Goal: Obtain resource: Obtain resource

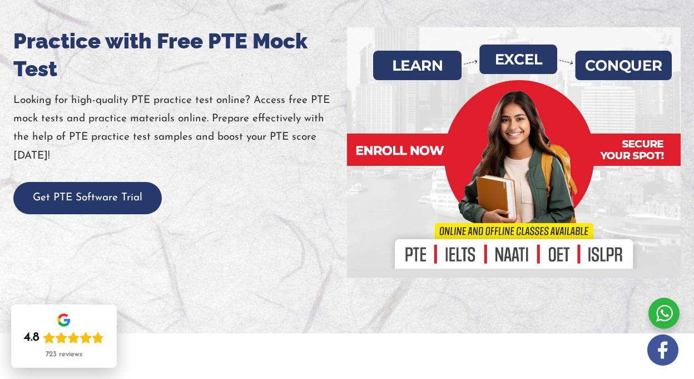
scroll to position [126, 0]
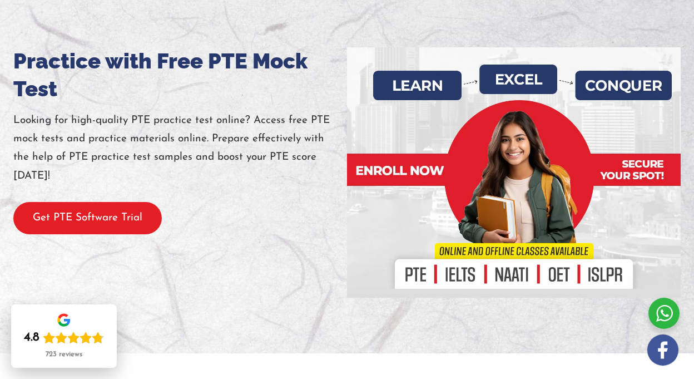
click at [89, 227] on button "Get PTE Software Trial" at bounding box center [87, 218] width 148 height 33
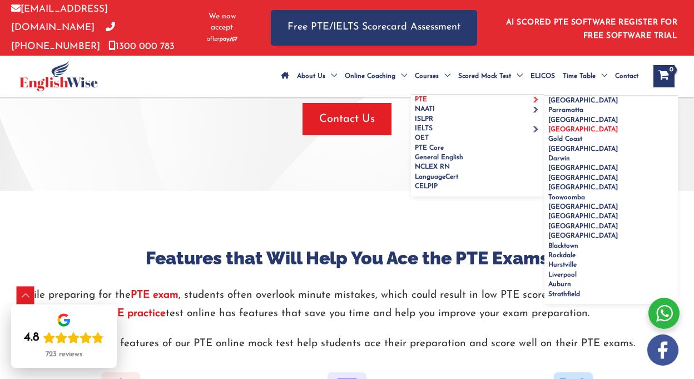
click at [548, 133] on span "[GEOGRAPHIC_DATA]" at bounding box center [583, 129] width 70 height 7
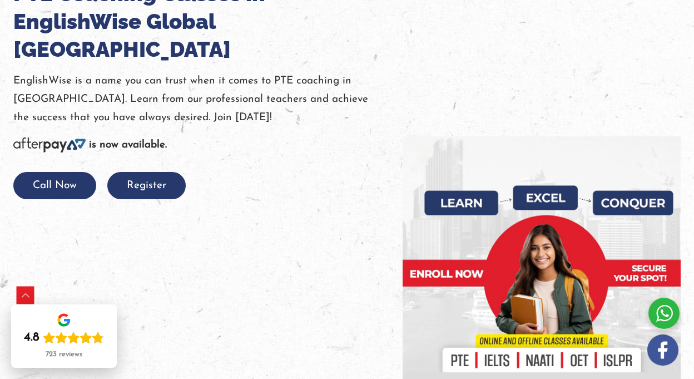
scroll to position [150, 0]
